Goal: Information Seeking & Learning: Compare options

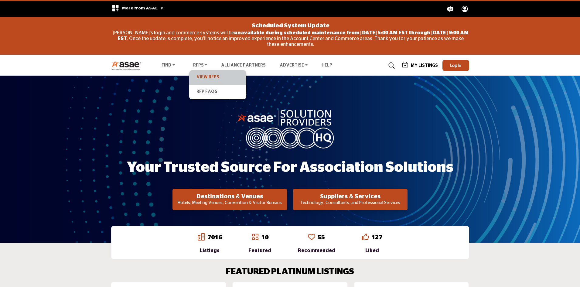
click at [204, 77] on link "View RFPs" at bounding box center [217, 77] width 51 height 8
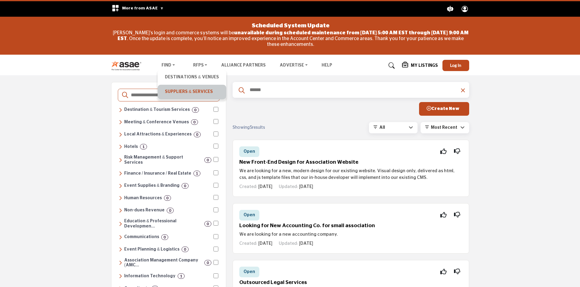
click at [175, 90] on link "Suppliers & Services" at bounding box center [192, 92] width 62 height 8
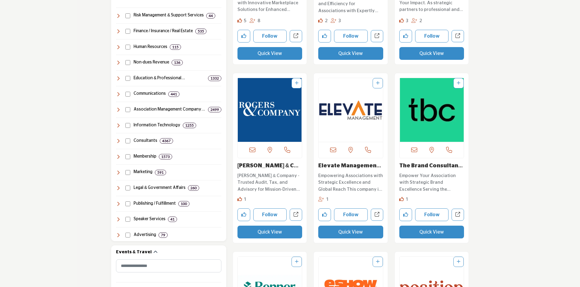
scroll to position [364, 0]
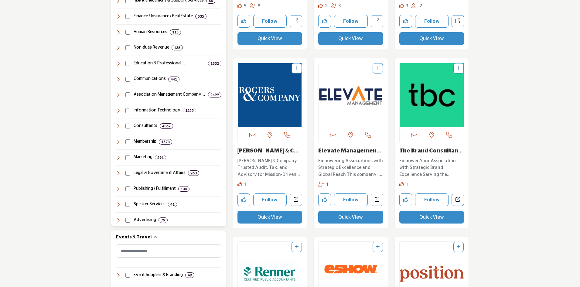
click at [119, 63] on icon at bounding box center [118, 63] width 5 height 5
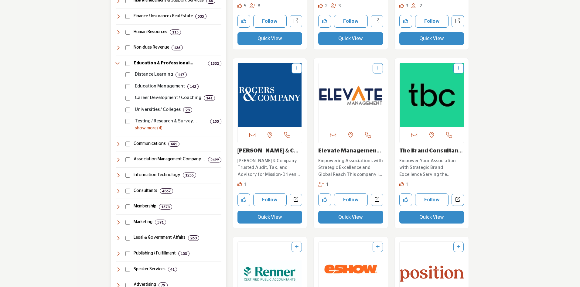
click at [149, 130] on p "show more (4)" at bounding box center [178, 128] width 87 height 6
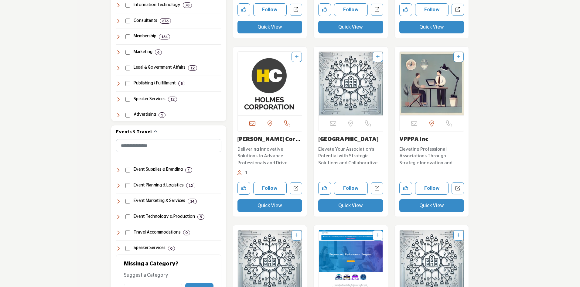
scroll to position [468, 0]
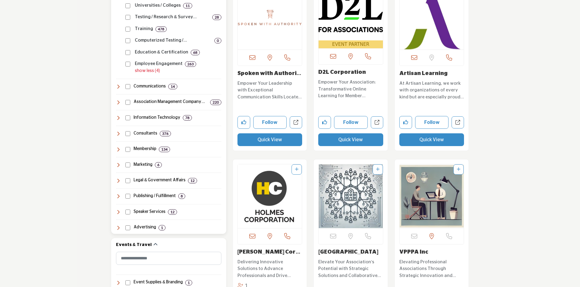
click at [119, 132] on icon at bounding box center [118, 133] width 5 height 5
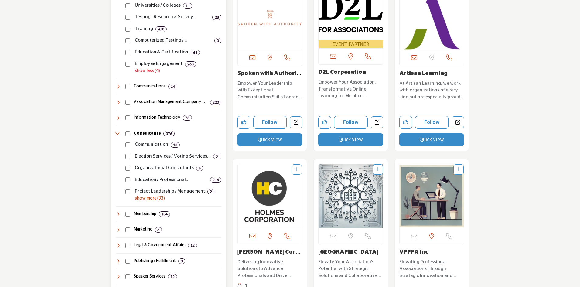
click at [146, 197] on p "show more (33)" at bounding box center [178, 198] width 87 height 6
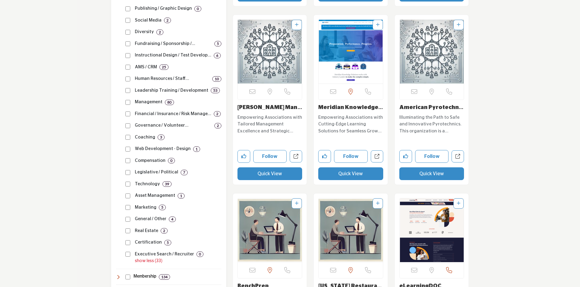
scroll to position [802, 0]
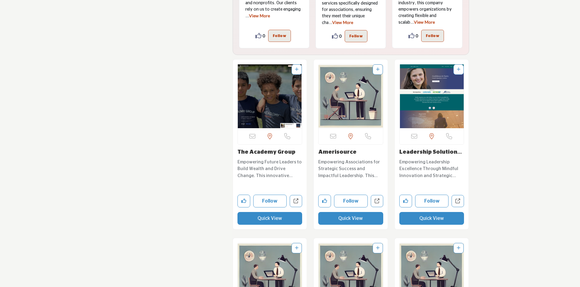
scroll to position [3066, 0]
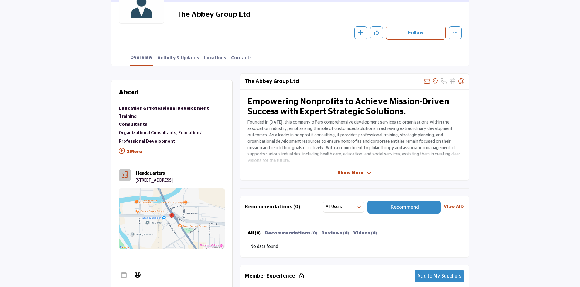
scroll to position [182, 0]
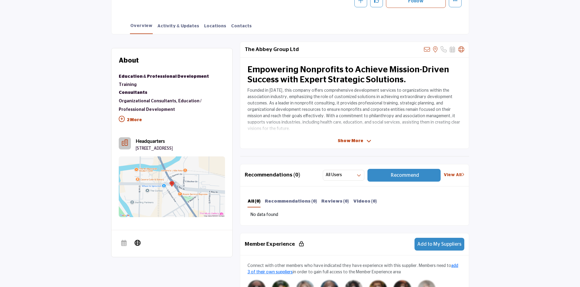
click at [359, 142] on span "Show More" at bounding box center [350, 141] width 25 height 6
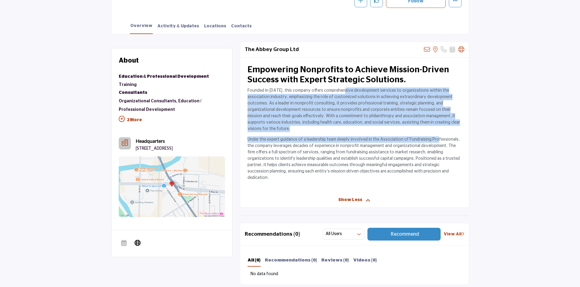
drag, startPoint x: 344, startPoint y: 91, endPoint x: 434, endPoint y: 137, distance: 101.0
click at [434, 137] on div "Empowering Nonprofits to Achieve Mission-Driven Success with Expert Strategic S…" at bounding box center [354, 125] width 229 height 135
click at [434, 137] on p "Under the expert guidance of a leadership team deeply involved in the Associati…" at bounding box center [354, 158] width 214 height 45
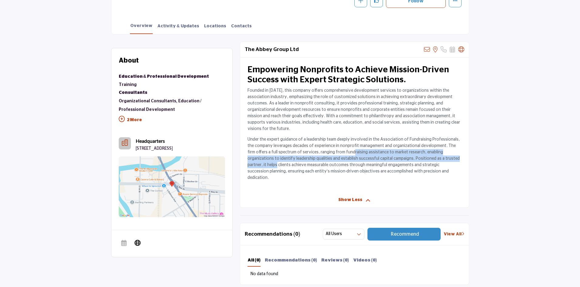
drag, startPoint x: 347, startPoint y: 153, endPoint x: 456, endPoint y: 159, distance: 109.7
click at [456, 159] on p "Under the expert guidance of a leadership team deeply involved in the Associati…" at bounding box center [354, 158] width 214 height 45
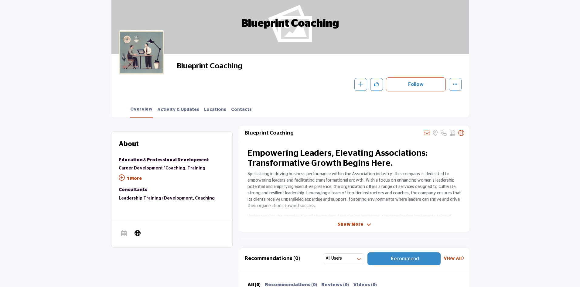
scroll to position [121, 0]
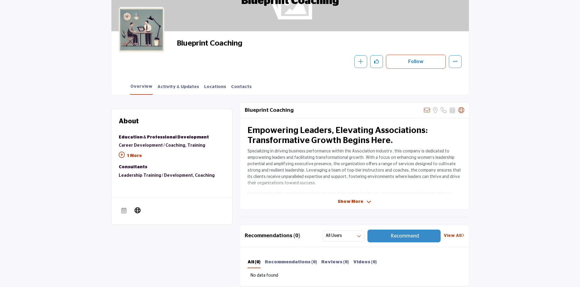
click at [346, 201] on span "Show More" at bounding box center [350, 202] width 25 height 6
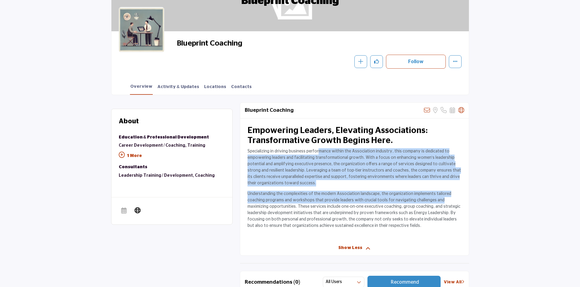
drag, startPoint x: 318, startPoint y: 151, endPoint x: 459, endPoint y: 199, distance: 148.5
click at [459, 199] on div "Empowering Leaders, Elevating Associations: Transformative Growth Begins Here. …" at bounding box center [354, 179] width 229 height 122
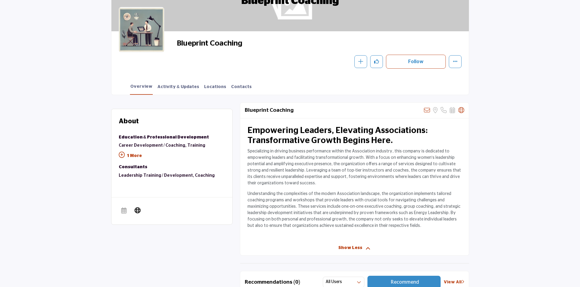
click at [450, 211] on p "Understanding the complexities of the modern Association landscape, the organiz…" at bounding box center [354, 210] width 214 height 38
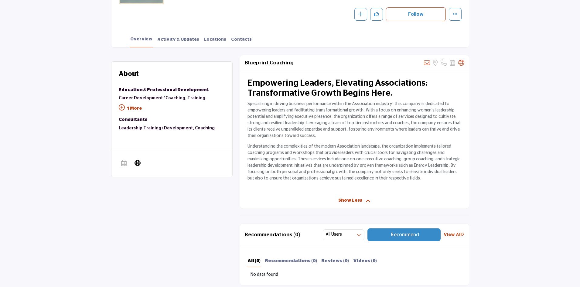
scroll to position [182, 0]
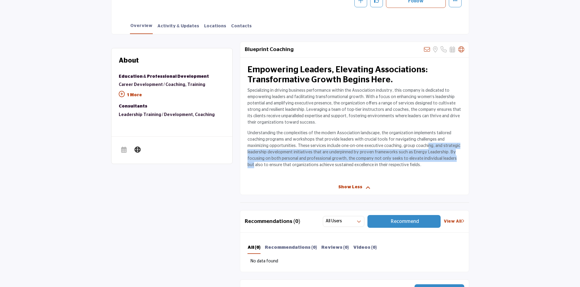
drag, startPoint x: 426, startPoint y: 146, endPoint x: 458, endPoint y: 159, distance: 35.0
click at [458, 159] on p "Understanding the complexities of the modern Association landscape, the organiz…" at bounding box center [354, 149] width 214 height 38
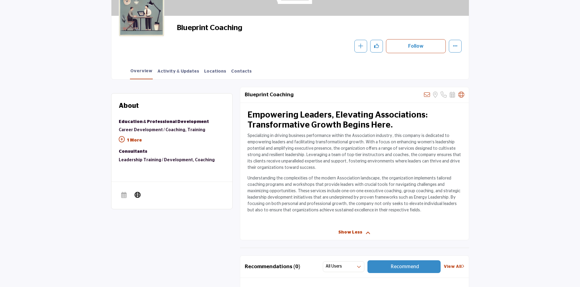
scroll to position [121, 0]
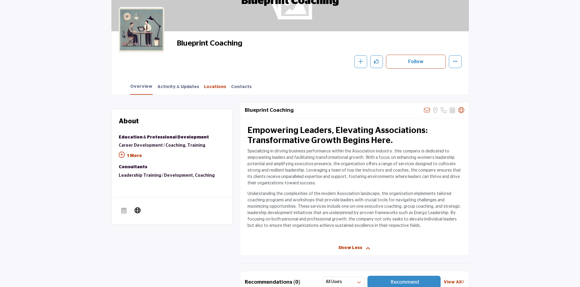
click at [215, 87] on link "Locations" at bounding box center [215, 89] width 23 height 11
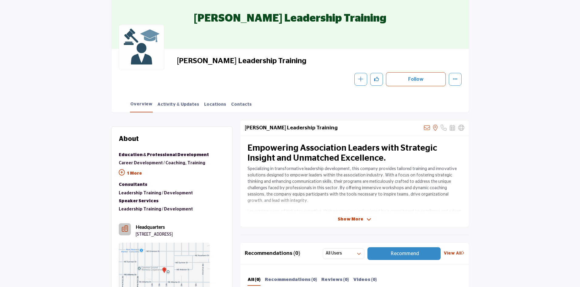
scroll to position [121, 0]
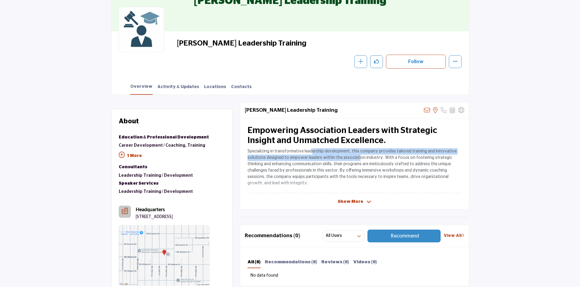
drag, startPoint x: 312, startPoint y: 151, endPoint x: 356, endPoint y: 156, distance: 44.7
click at [356, 156] on p "Specializing in transformative leadership development, this company provides ta…" at bounding box center [354, 167] width 214 height 38
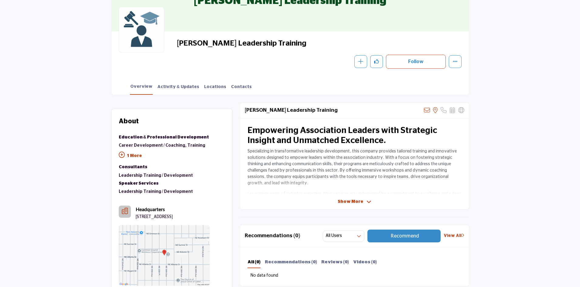
click at [351, 201] on span "Show More" at bounding box center [350, 202] width 25 height 6
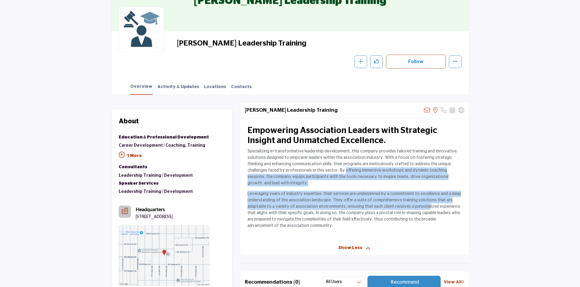
drag, startPoint x: 325, startPoint y: 171, endPoint x: 424, endPoint y: 207, distance: 105.5
click at [424, 207] on div "Empowering Association Leaders with Strategic Insight and Unmatched Excellence.…" at bounding box center [354, 179] width 229 height 122
click at [424, 207] on p "Leveraging years of industry expertise, their services are underpinned by a com…" at bounding box center [354, 210] width 214 height 38
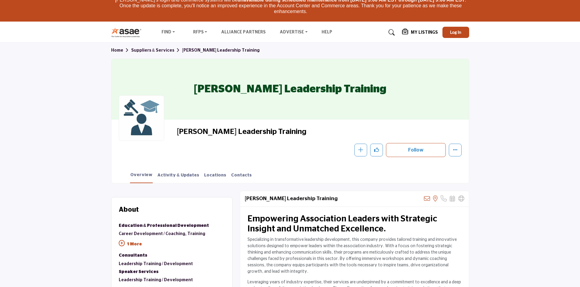
scroll to position [0, 0]
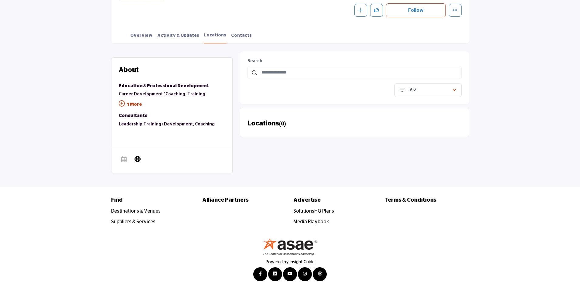
scroll to position [175, 0]
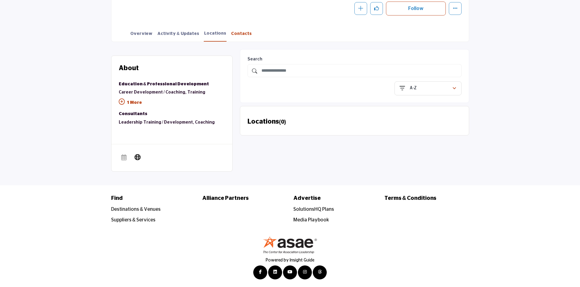
click at [231, 36] on link "Contacts" at bounding box center [241, 36] width 21 height 11
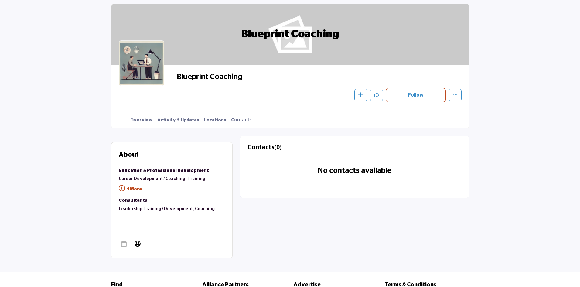
scroll to position [91, 0]
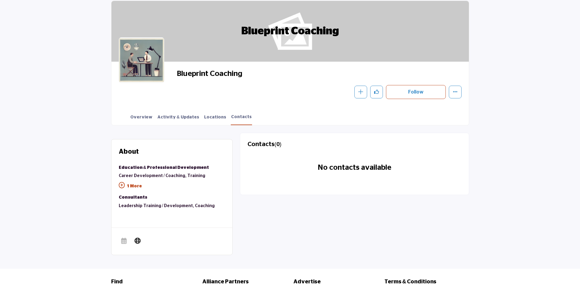
drag, startPoint x: 246, startPoint y: 75, endPoint x: 177, endPoint y: 73, distance: 68.3
click at [177, 73] on span "Blueprint Coaching" at bounding box center [245, 74] width 137 height 10
